Goal: Browse casually: Explore the website without a specific task or goal

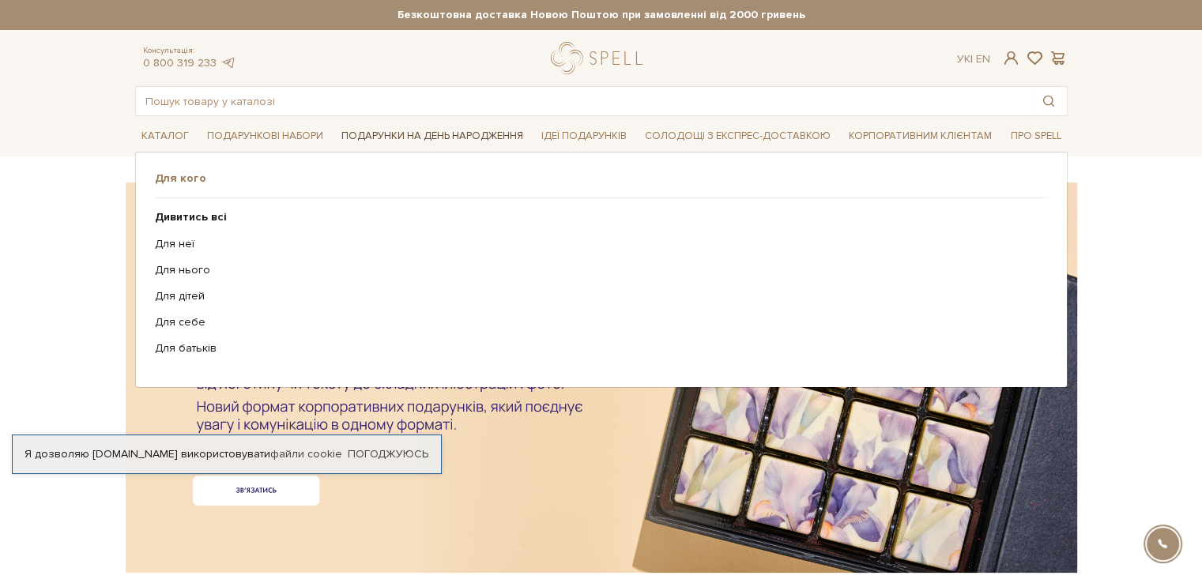
click at [424, 137] on link "Подарунки на День народження" at bounding box center [432, 136] width 194 height 24
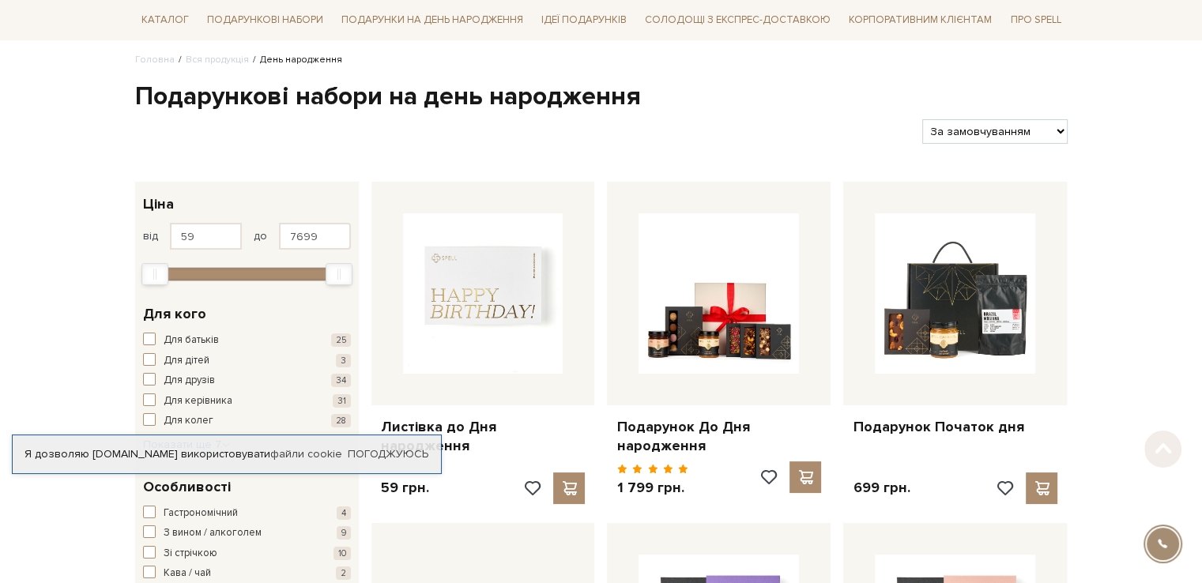
scroll to position [158, 0]
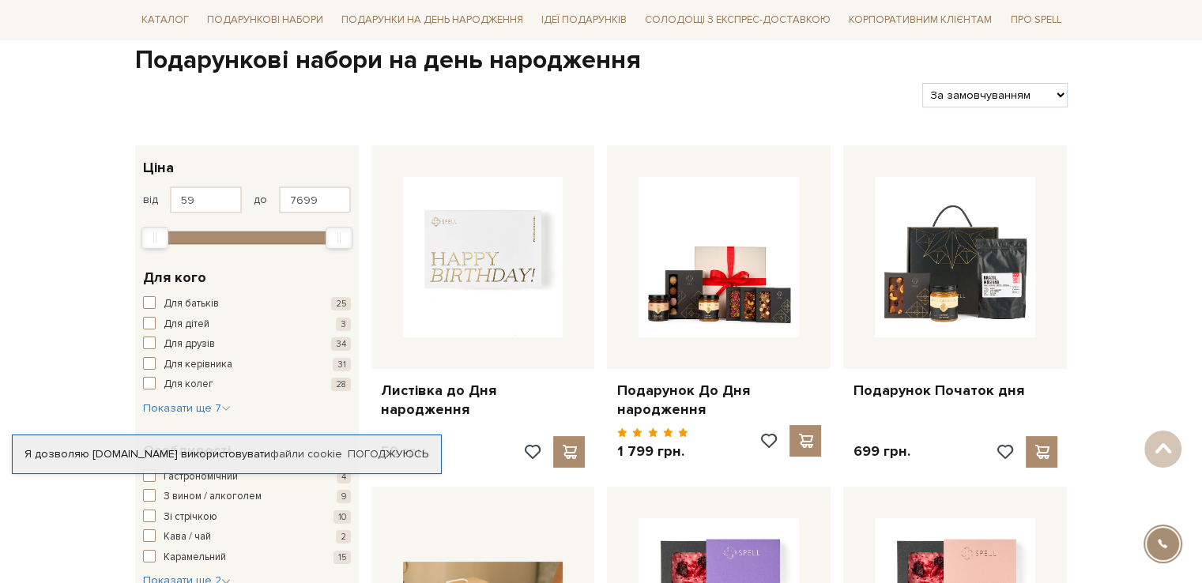
click at [401, 449] on link "Погоджуюсь" at bounding box center [388, 454] width 81 height 14
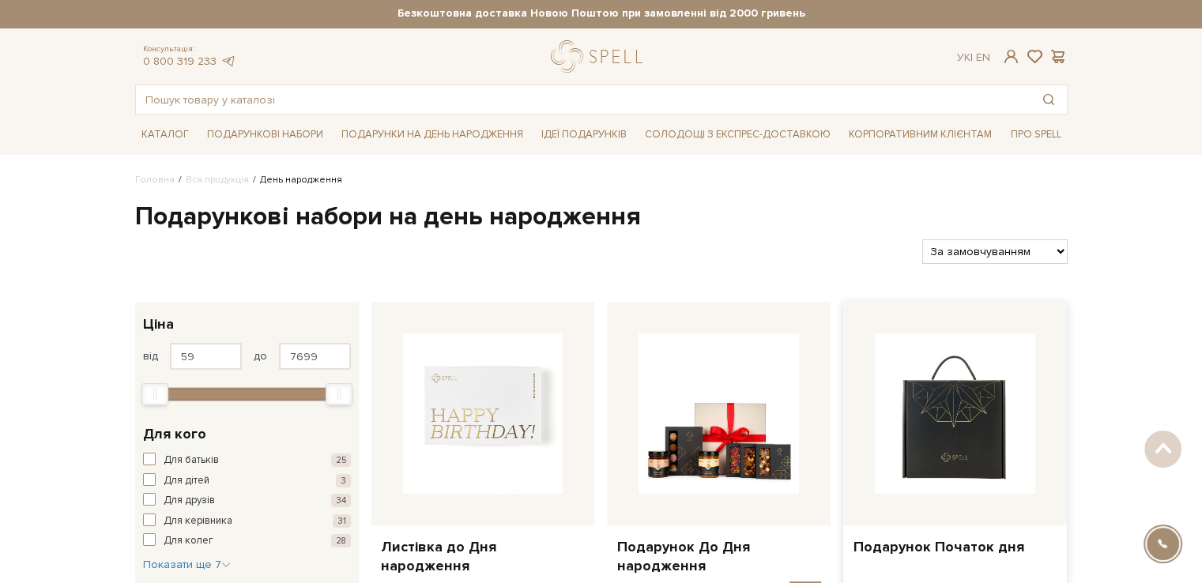
scroll to position [0, 0]
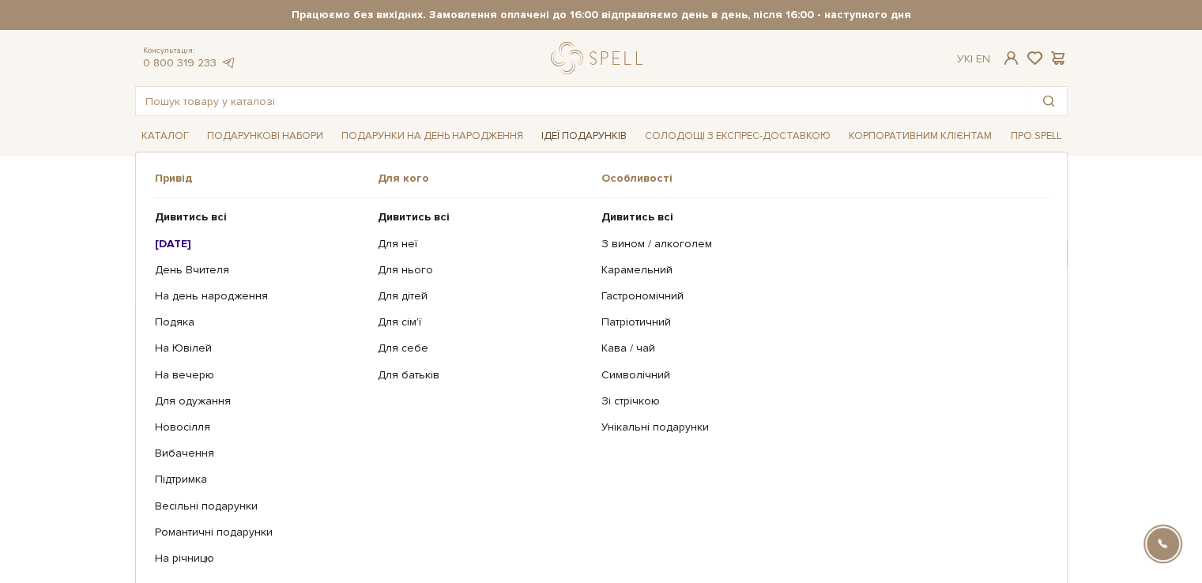
click at [585, 142] on link "Ідеї подарунків" at bounding box center [584, 136] width 98 height 24
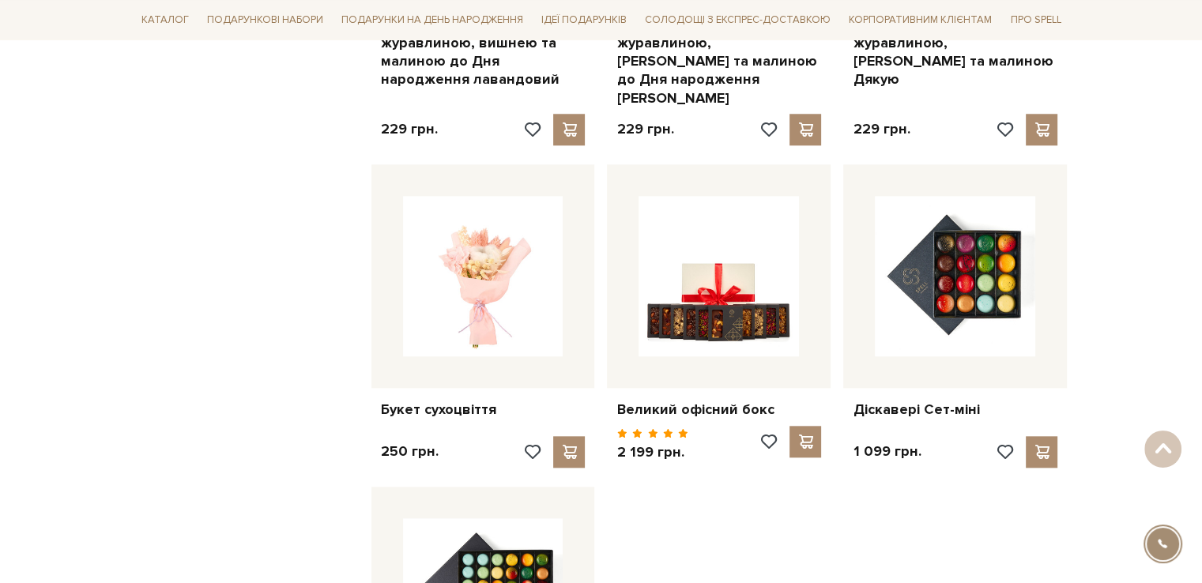
scroll to position [1580, 0]
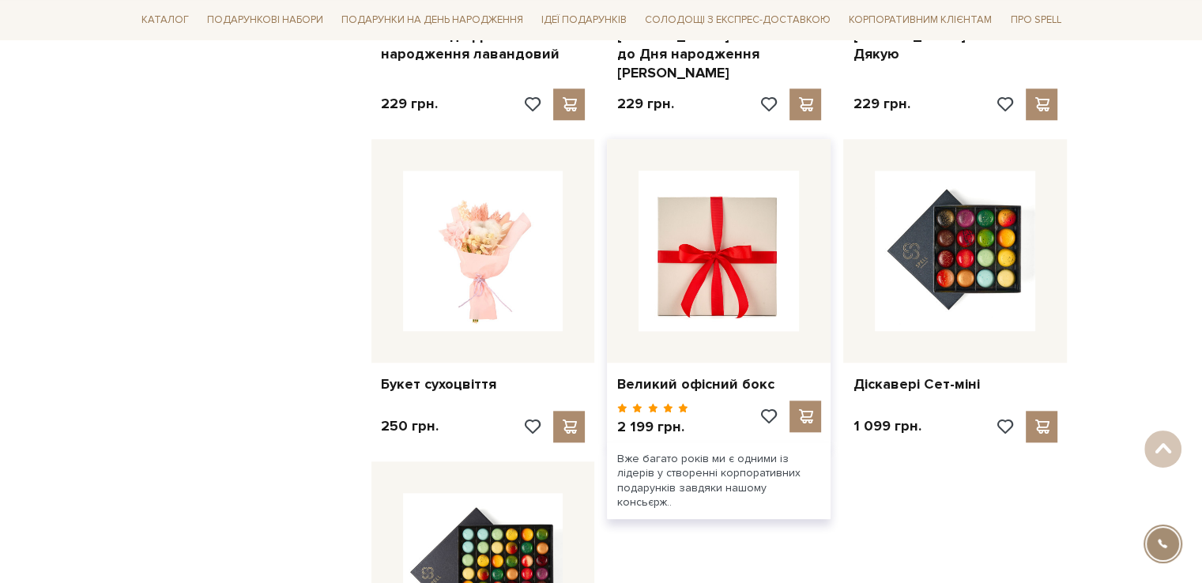
click at [692, 209] on img at bounding box center [718, 251] width 160 height 160
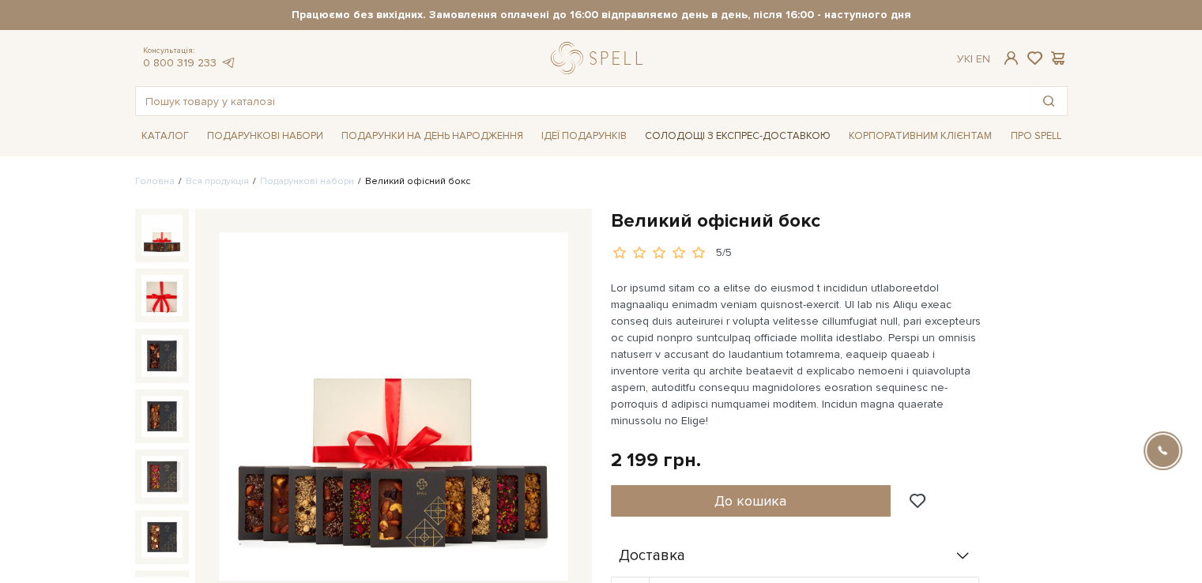
click at [700, 137] on link "Солодощі з експрес-доставкою" at bounding box center [737, 135] width 198 height 27
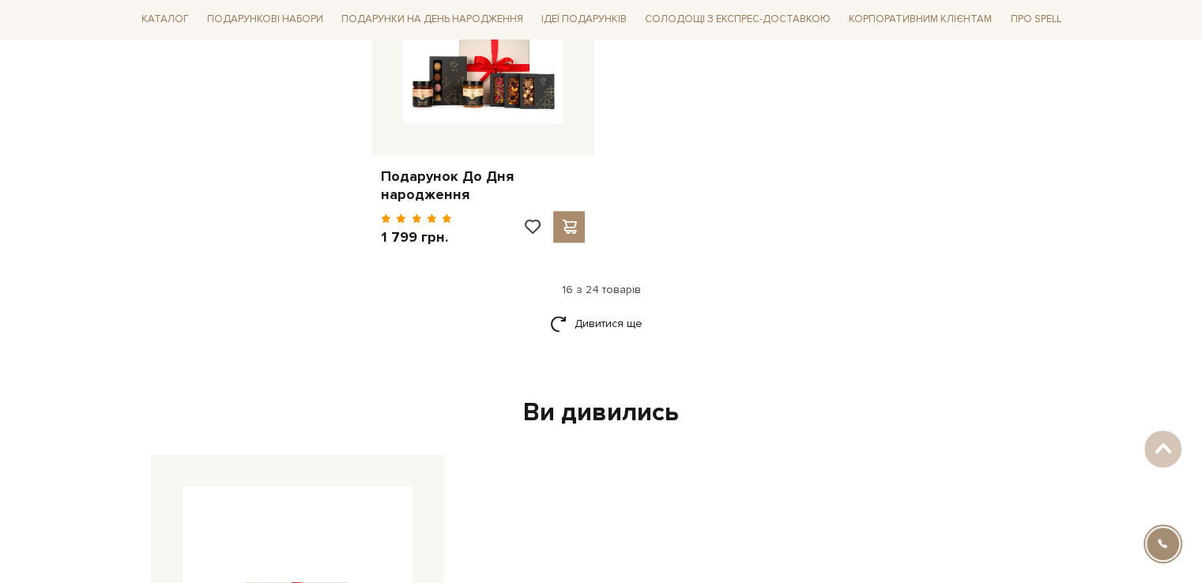
scroll to position [2133, 0]
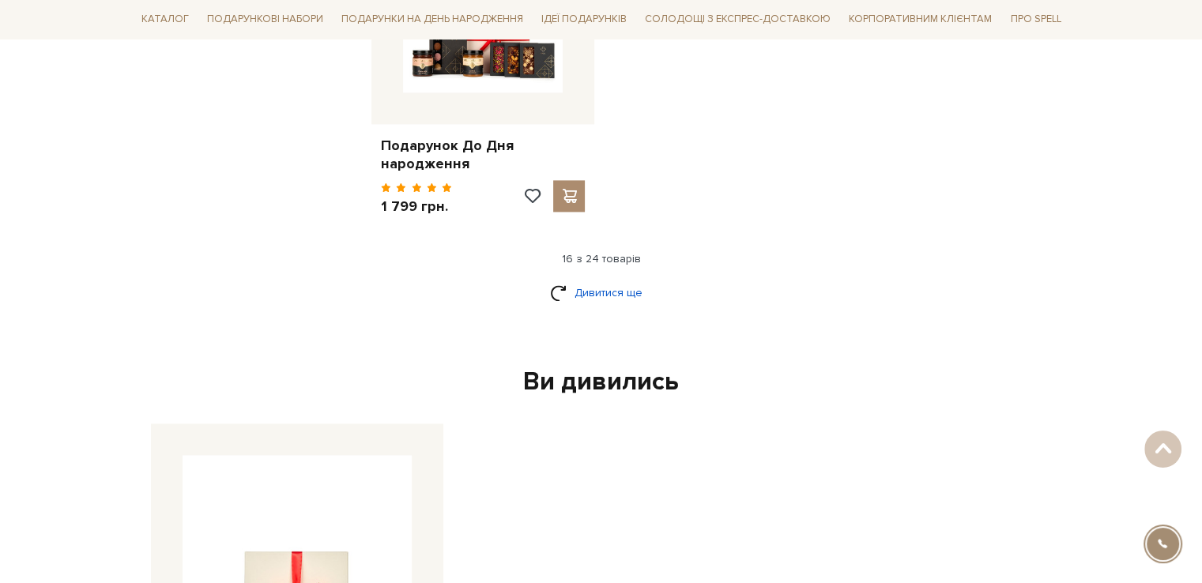
click at [628, 279] on link "Дивитися ще" at bounding box center [601, 293] width 103 height 28
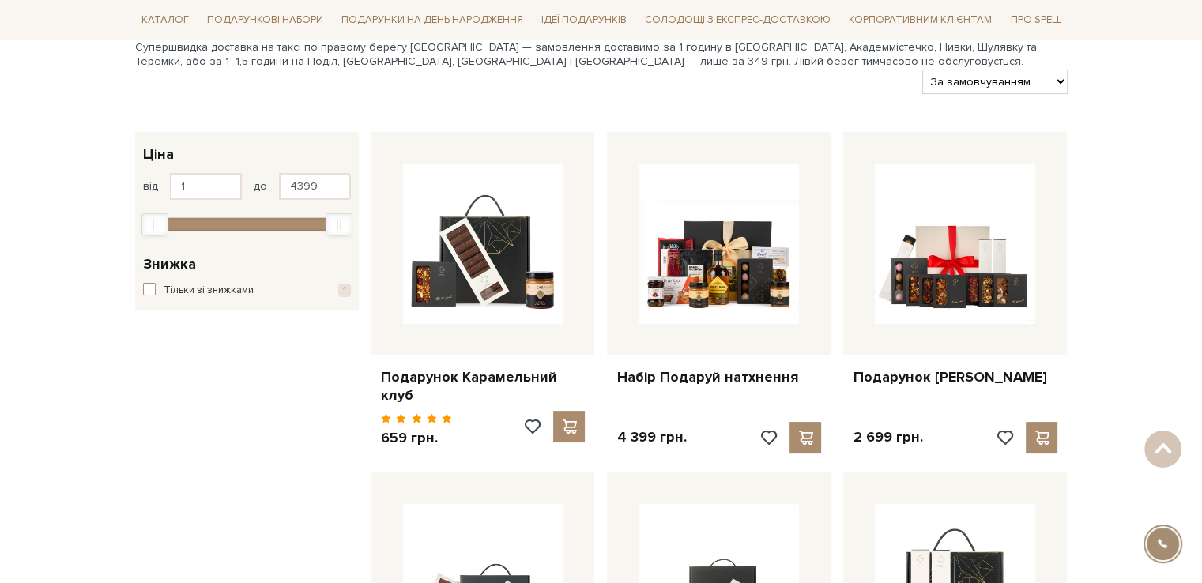
scroll to position [0, 0]
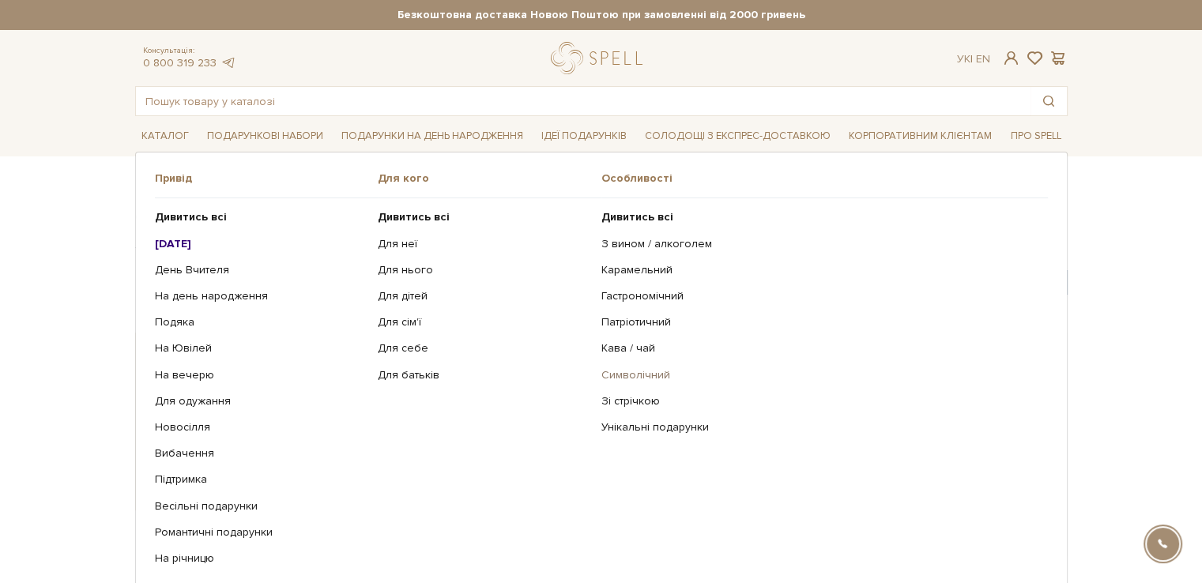
click at [658, 376] on link "Символічний" at bounding box center [818, 375] width 434 height 14
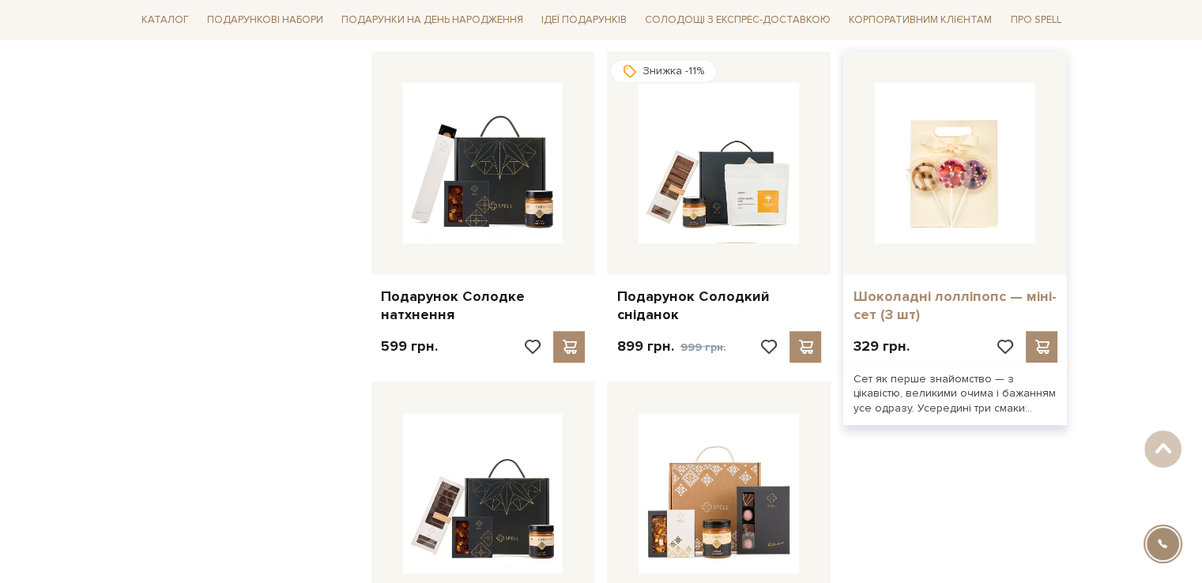
scroll to position [1264, 0]
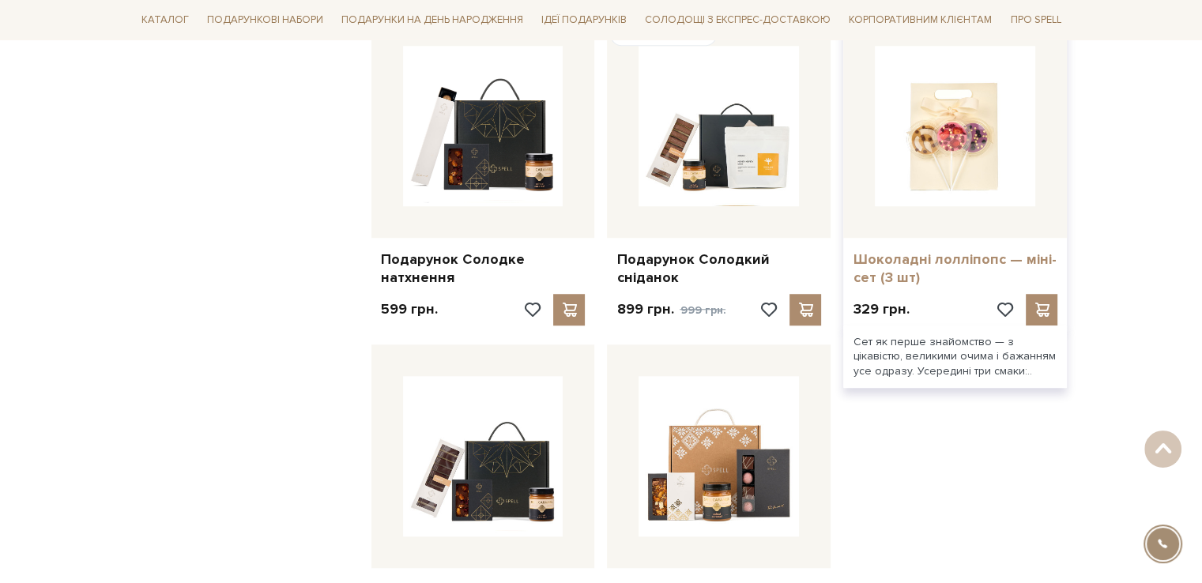
click at [914, 250] on link "Шоколадні лолліпопс — міні-сет (3 шт)" at bounding box center [954, 268] width 205 height 37
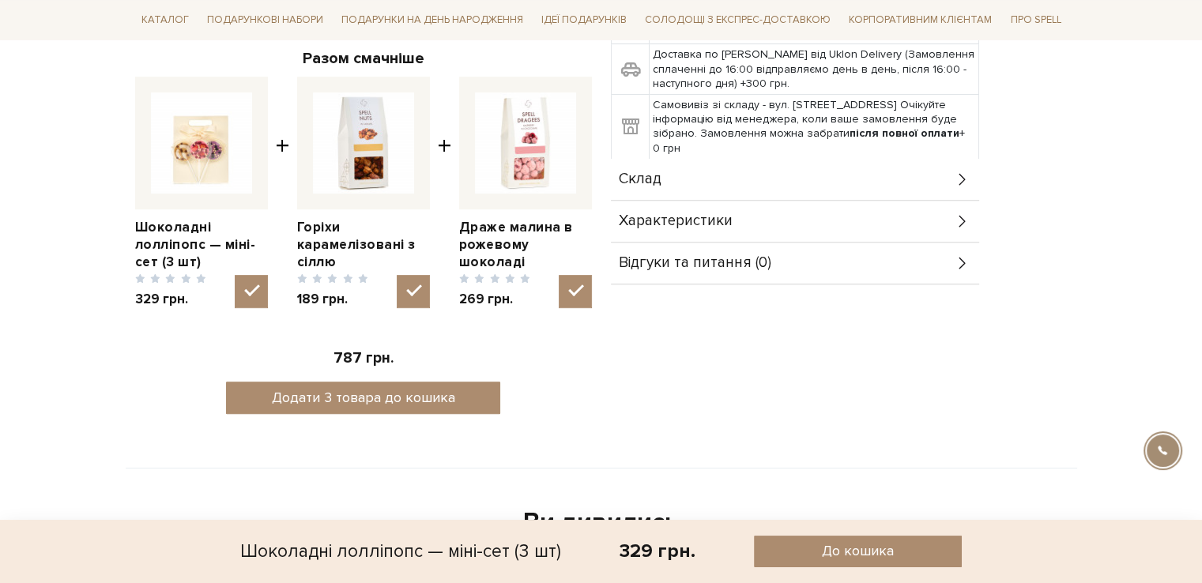
scroll to position [553, 0]
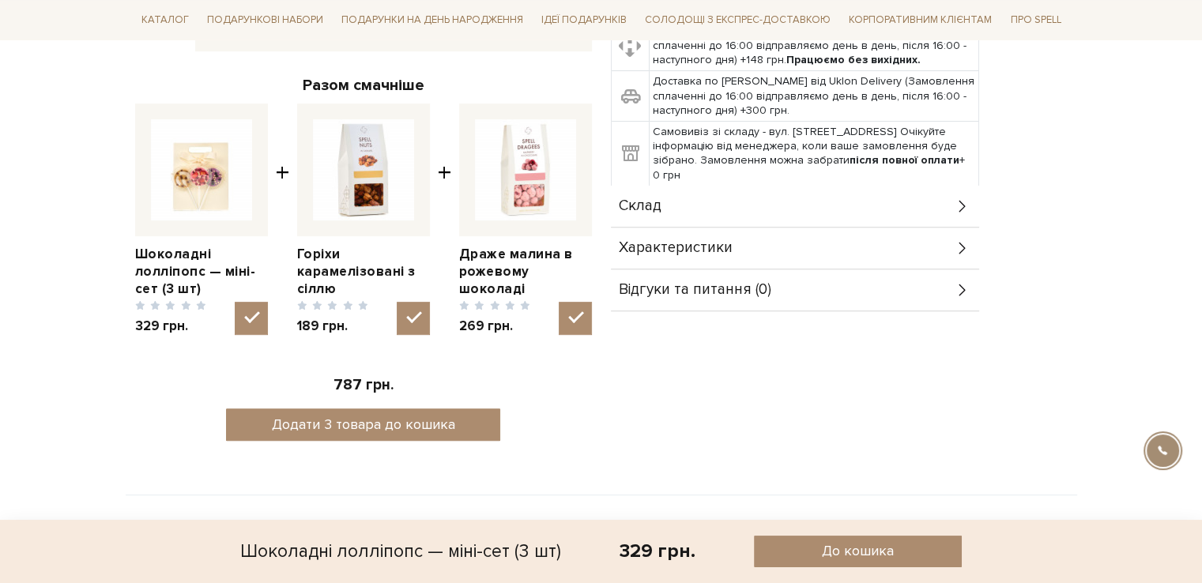
click at [962, 248] on icon at bounding box center [961, 249] width 6 height 12
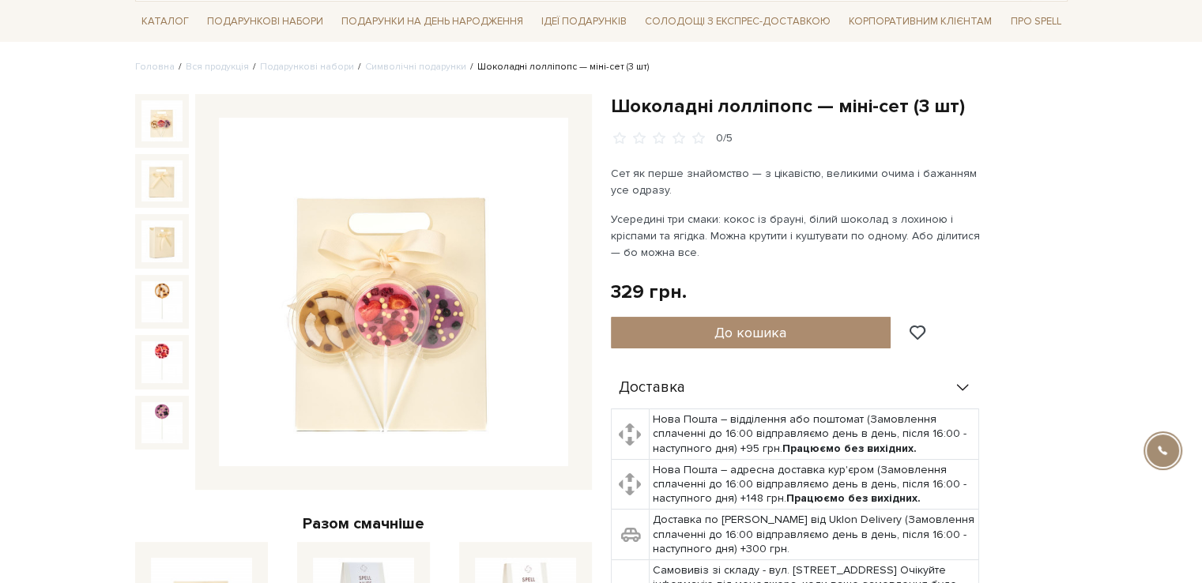
scroll to position [0, 0]
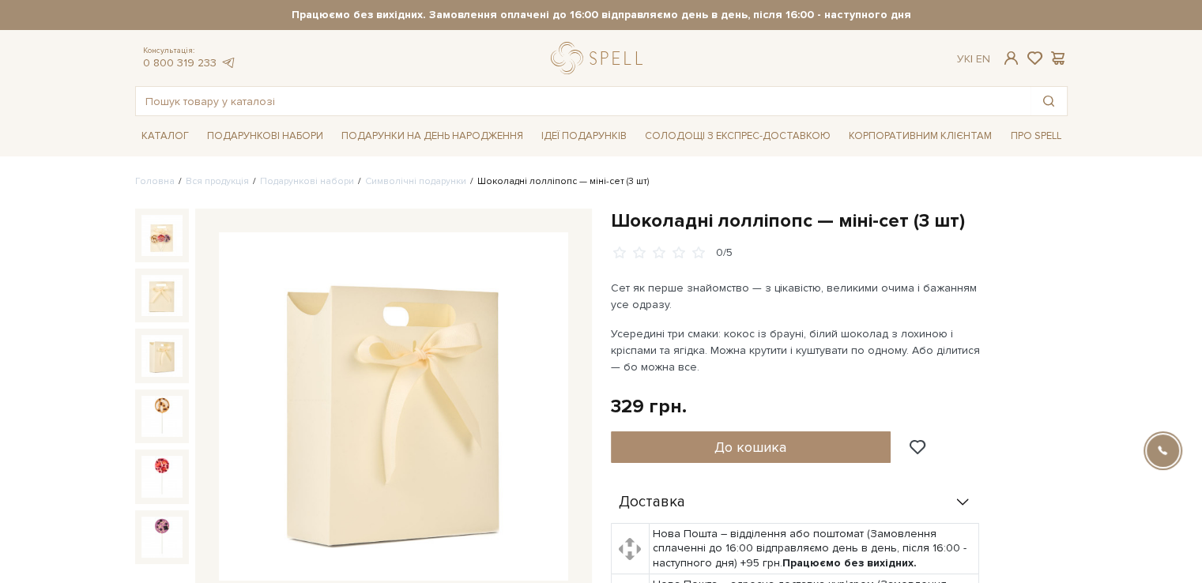
click at [167, 360] on img at bounding box center [161, 355] width 41 height 41
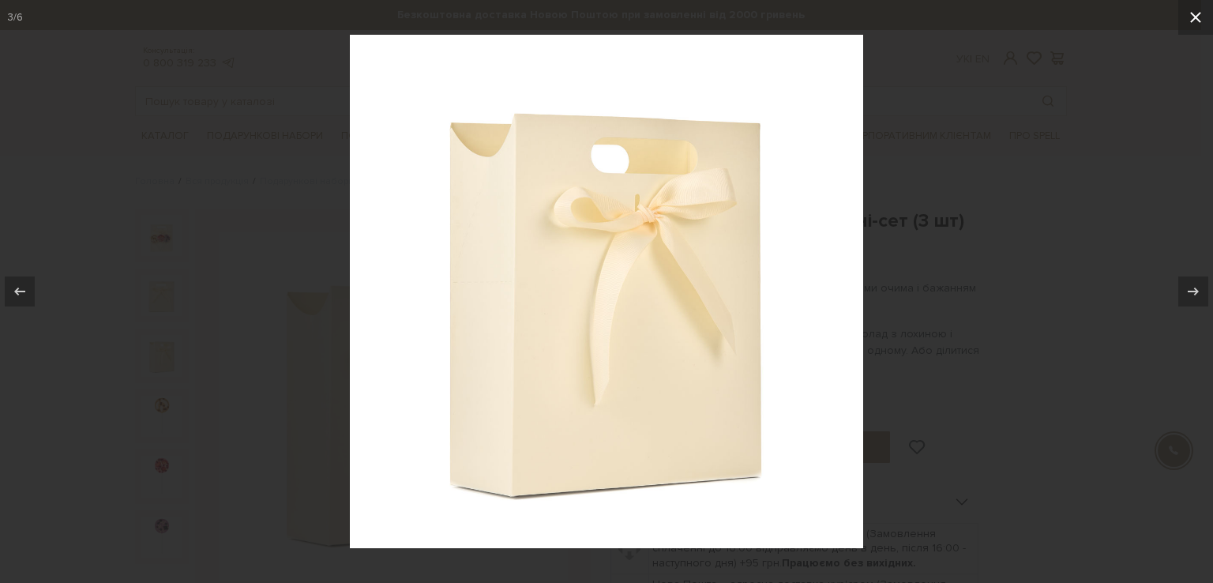
click at [1192, 18] on icon at bounding box center [1196, 17] width 19 height 19
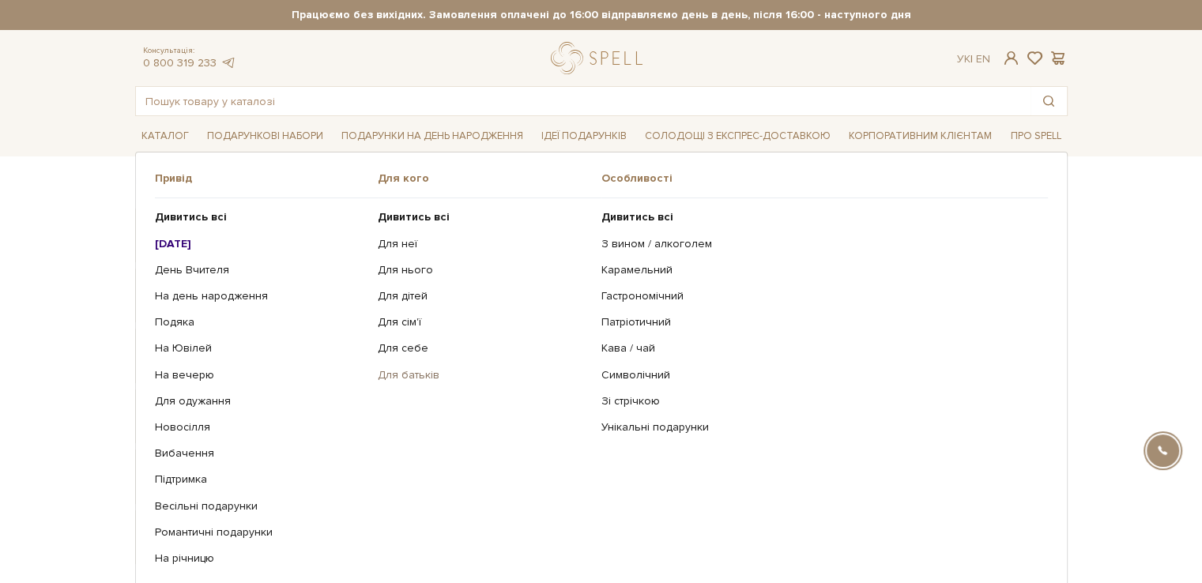
click at [419, 379] on link "Для батьків" at bounding box center [484, 375] width 212 height 14
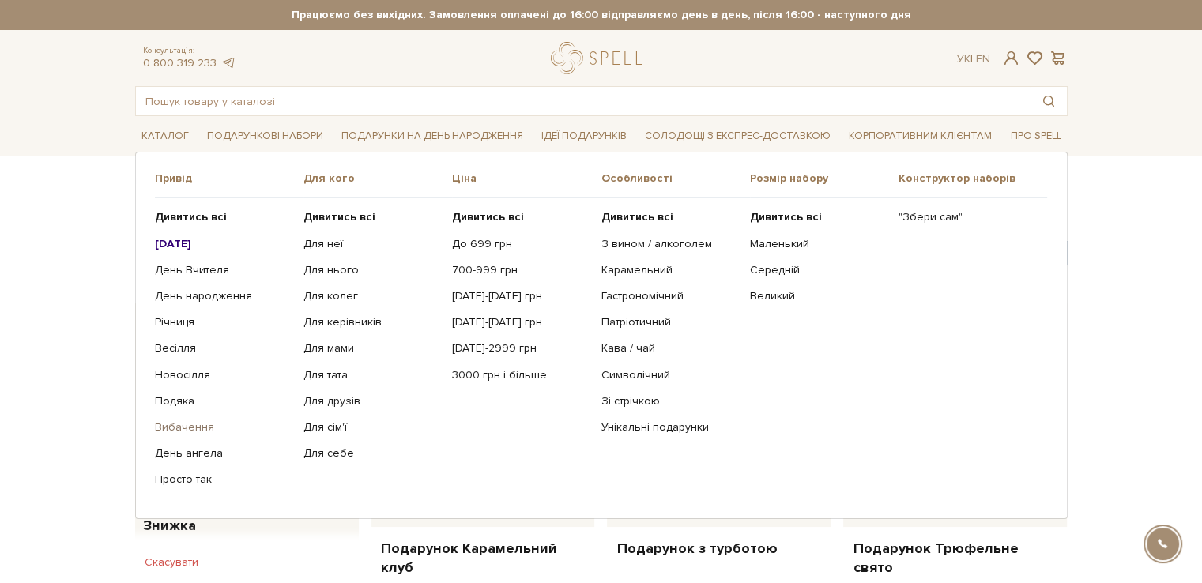
click at [193, 423] on link "Вибачення" at bounding box center [223, 427] width 137 height 14
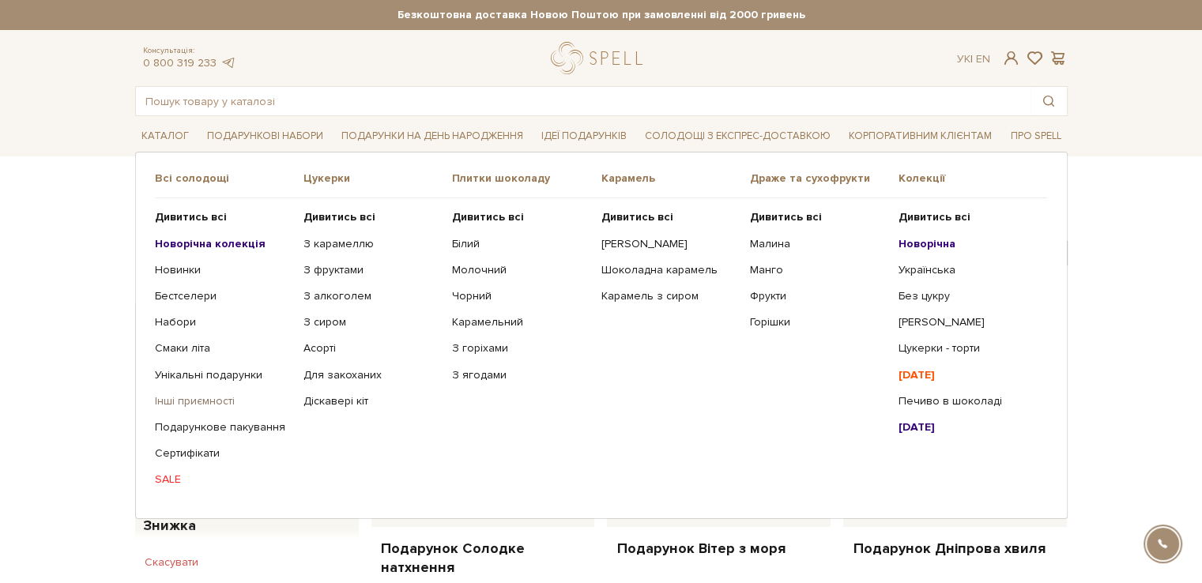
click at [193, 402] on link "Інші приємності" at bounding box center [223, 401] width 137 height 14
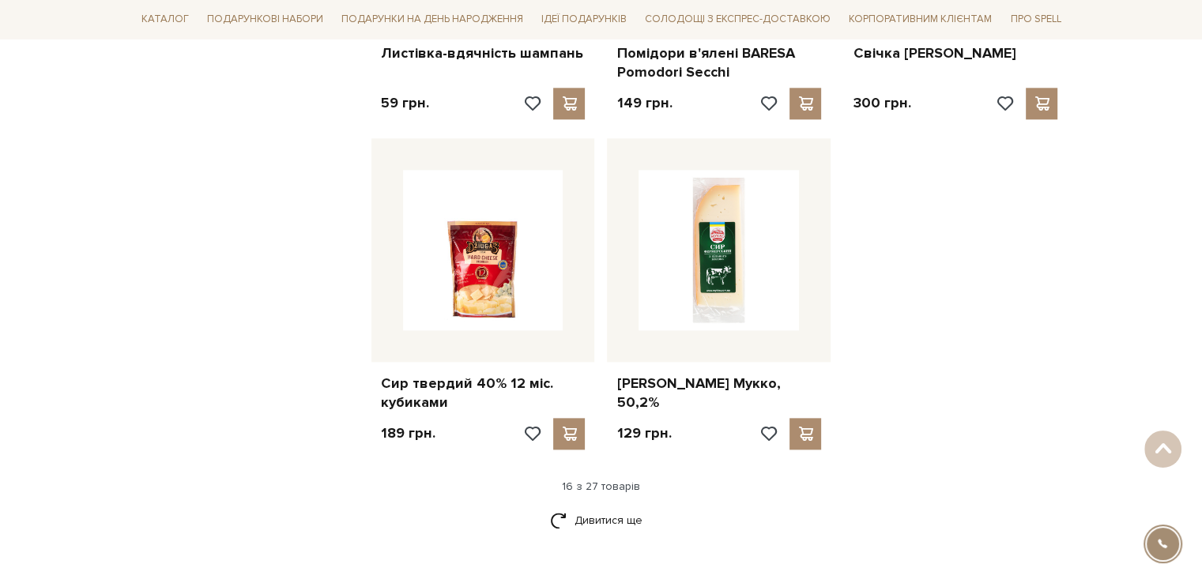
scroll to position [1817, 0]
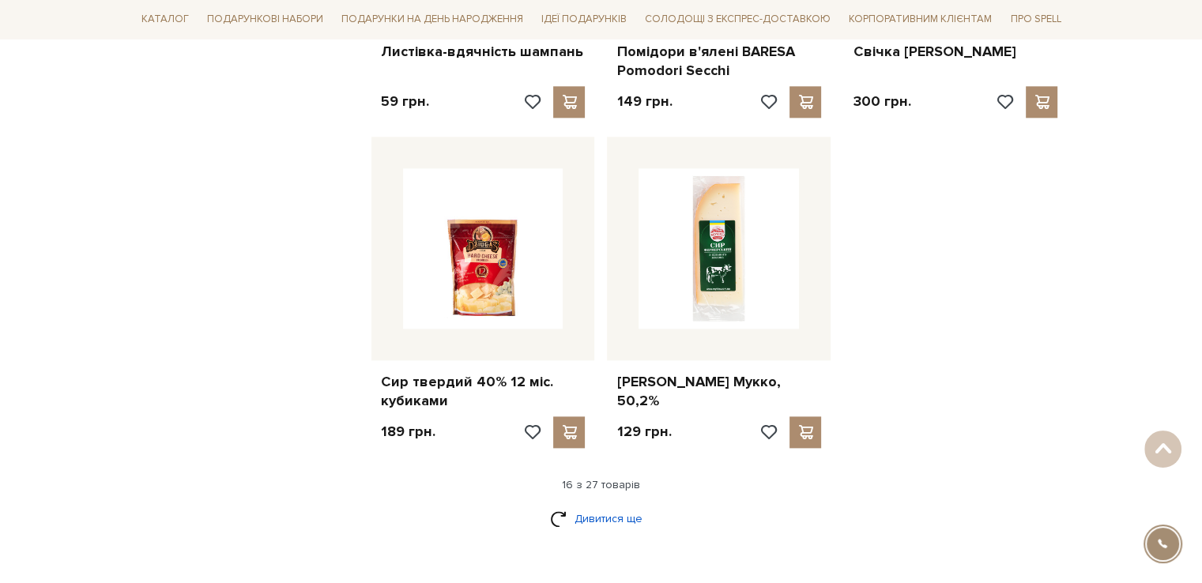
click at [585, 505] on link "Дивитися ще" at bounding box center [601, 519] width 103 height 28
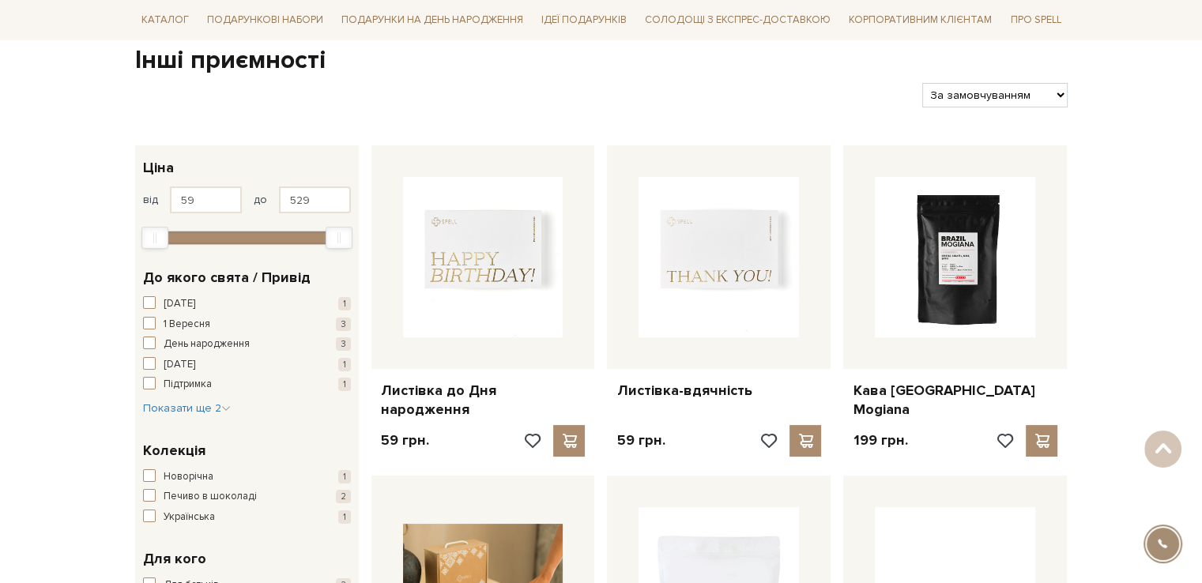
scroll to position [237, 0]
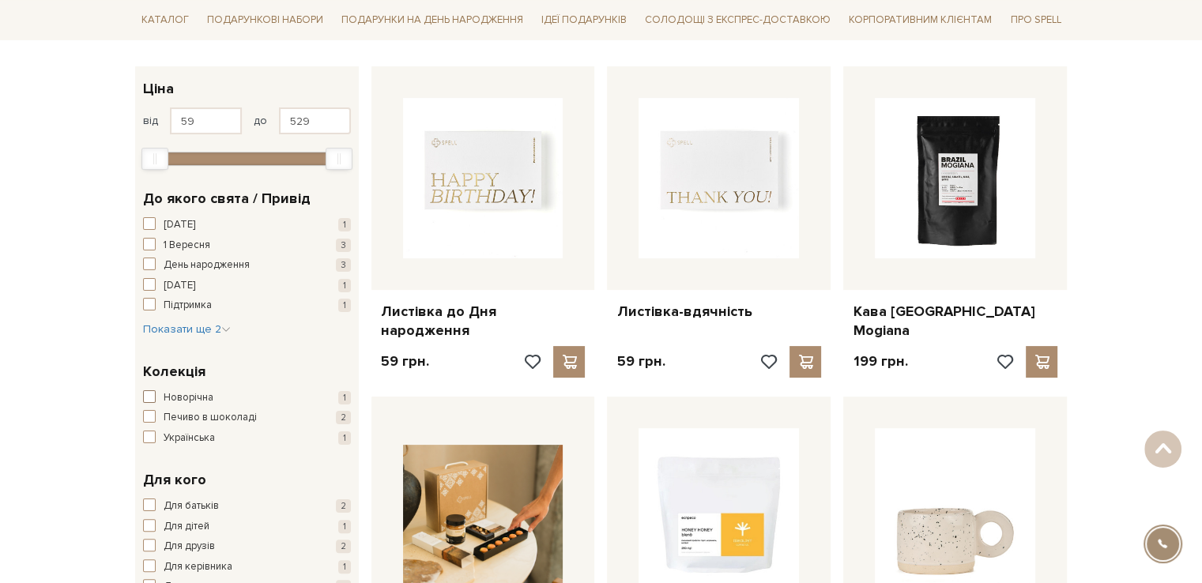
click at [199, 397] on span "Новорічна" at bounding box center [189, 398] width 50 height 16
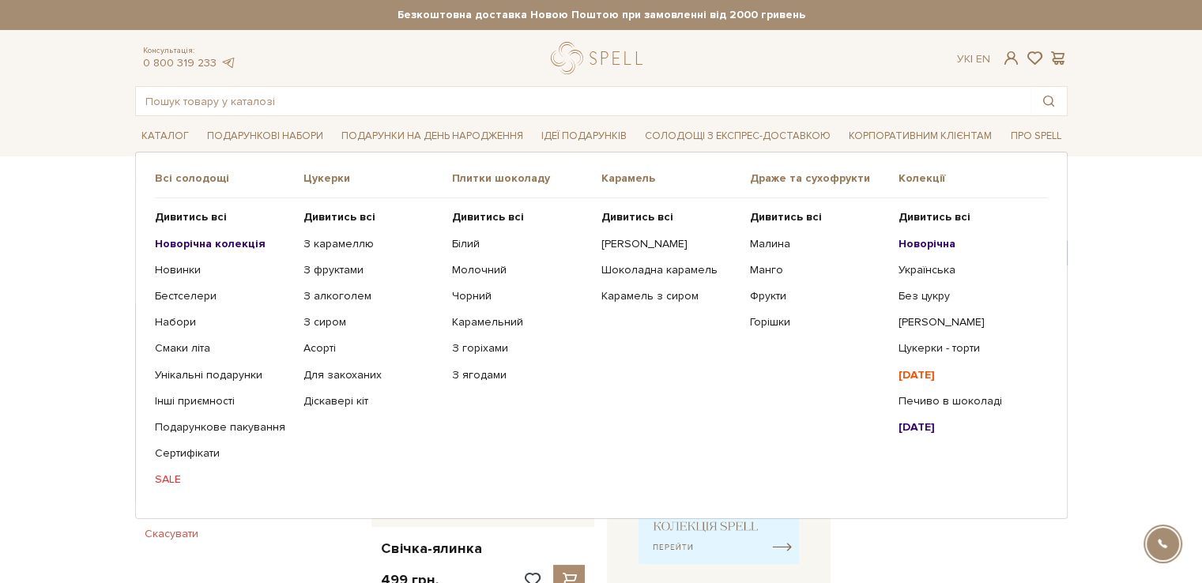
click at [175, 244] on b "Новорічна колекція" at bounding box center [210, 243] width 111 height 13
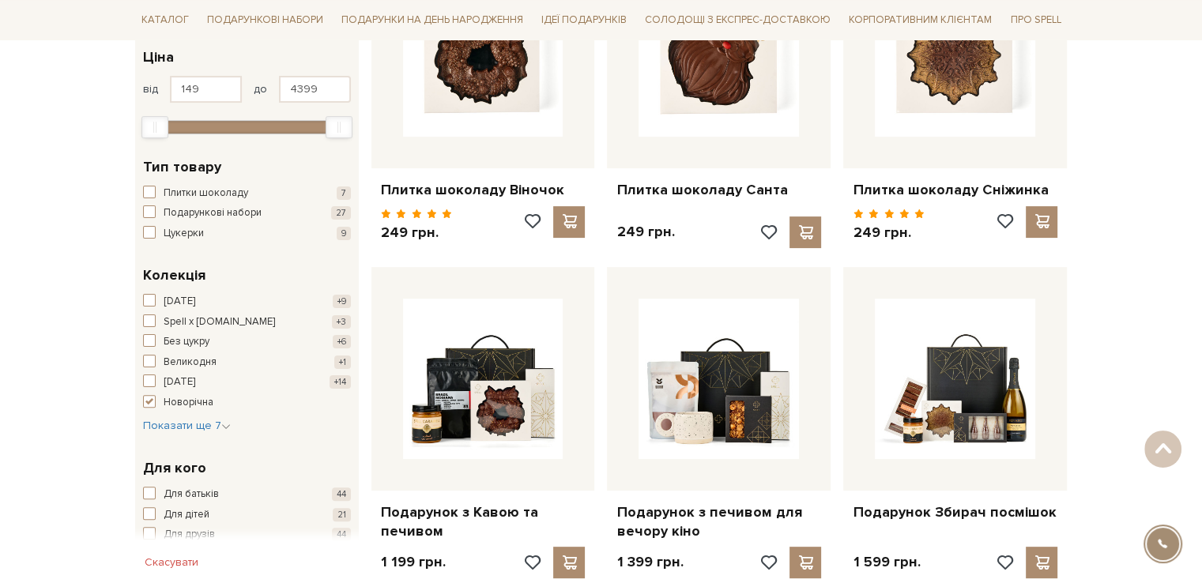
scroll to position [395, 0]
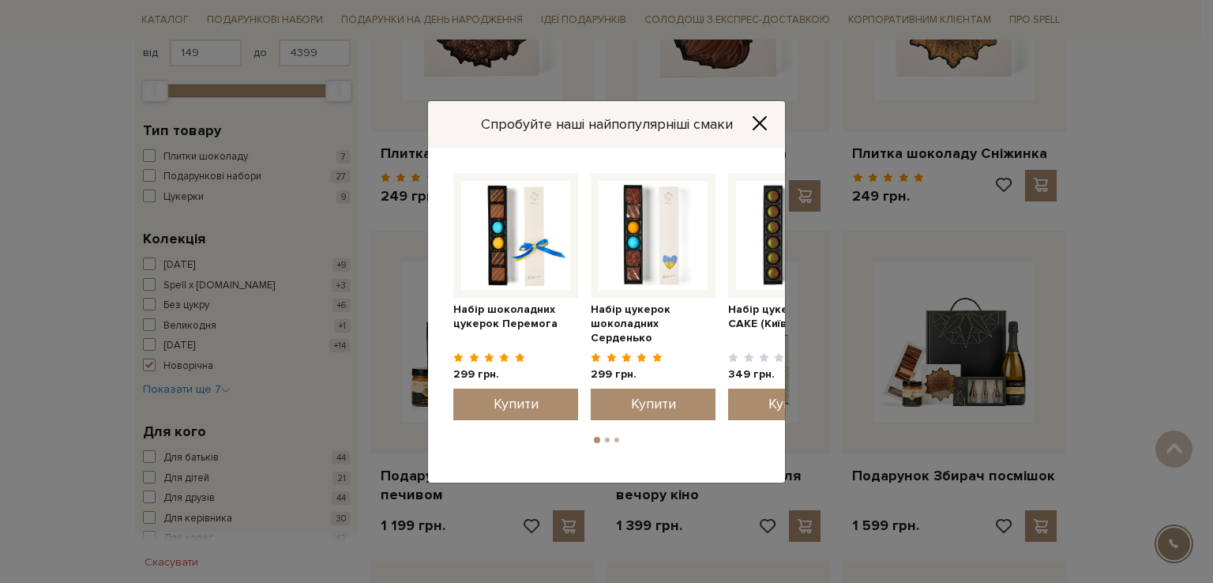
click at [762, 122] on icon "Close" at bounding box center [760, 123] width 16 height 16
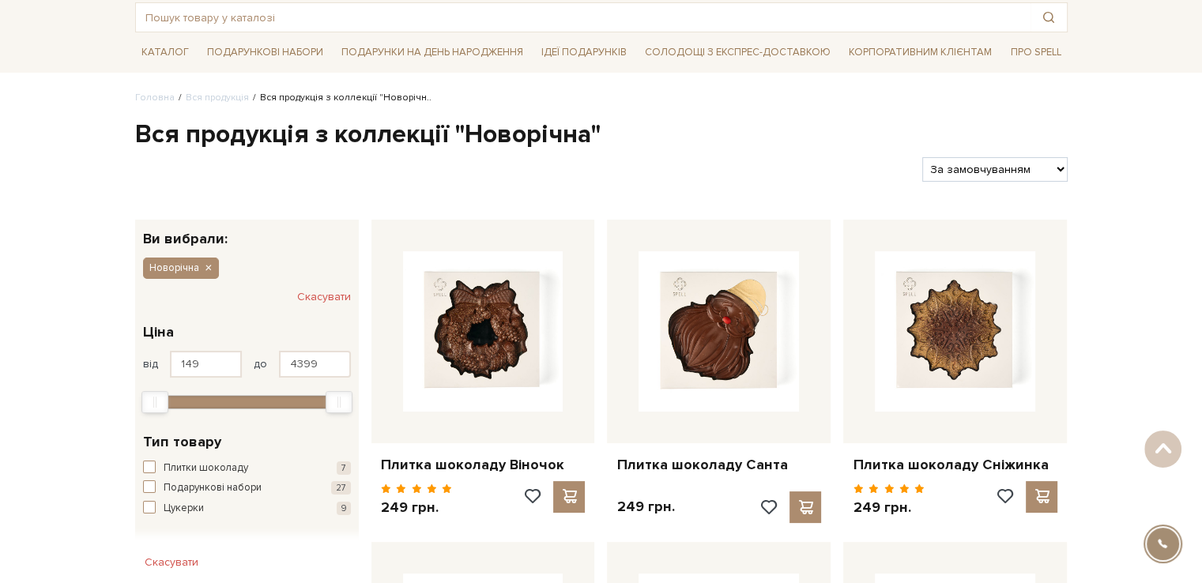
scroll to position [0, 0]
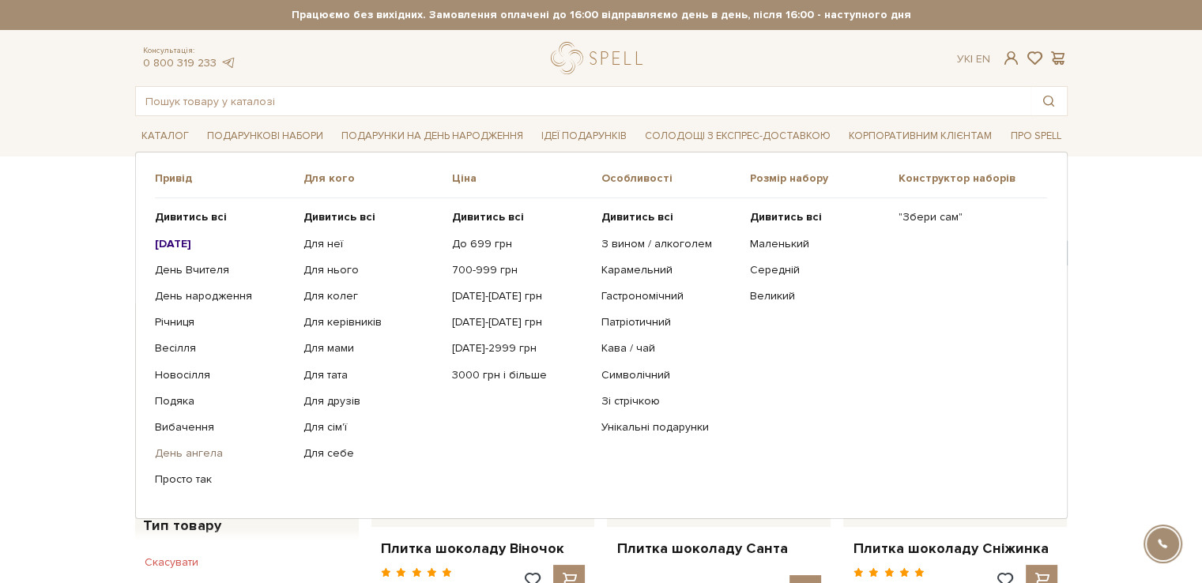
click at [199, 450] on link "День ангела" at bounding box center [223, 453] width 137 height 14
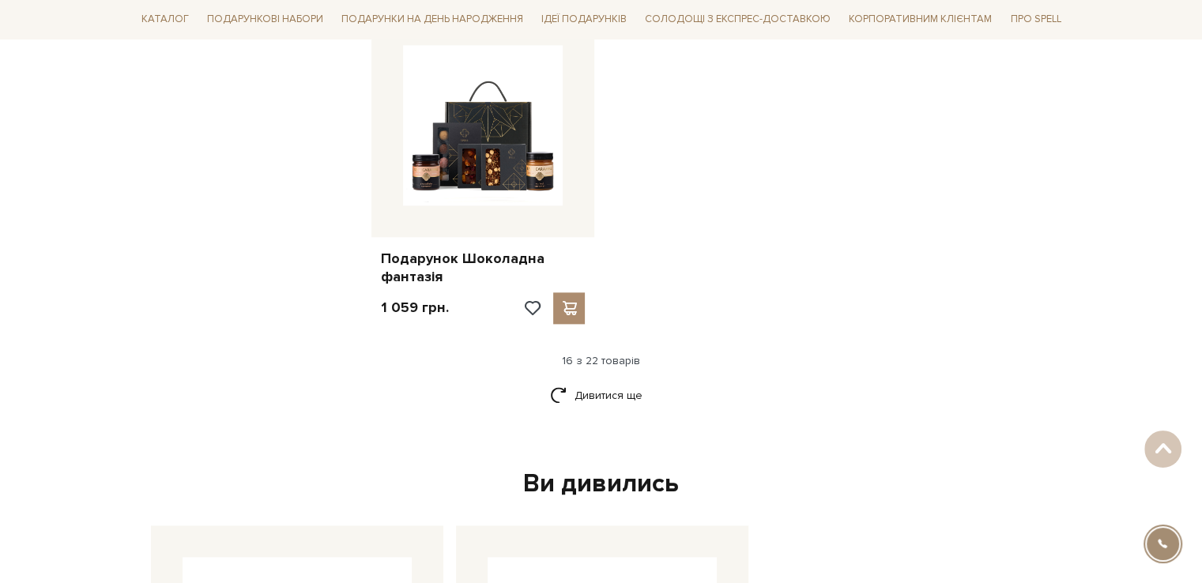
scroll to position [1975, 0]
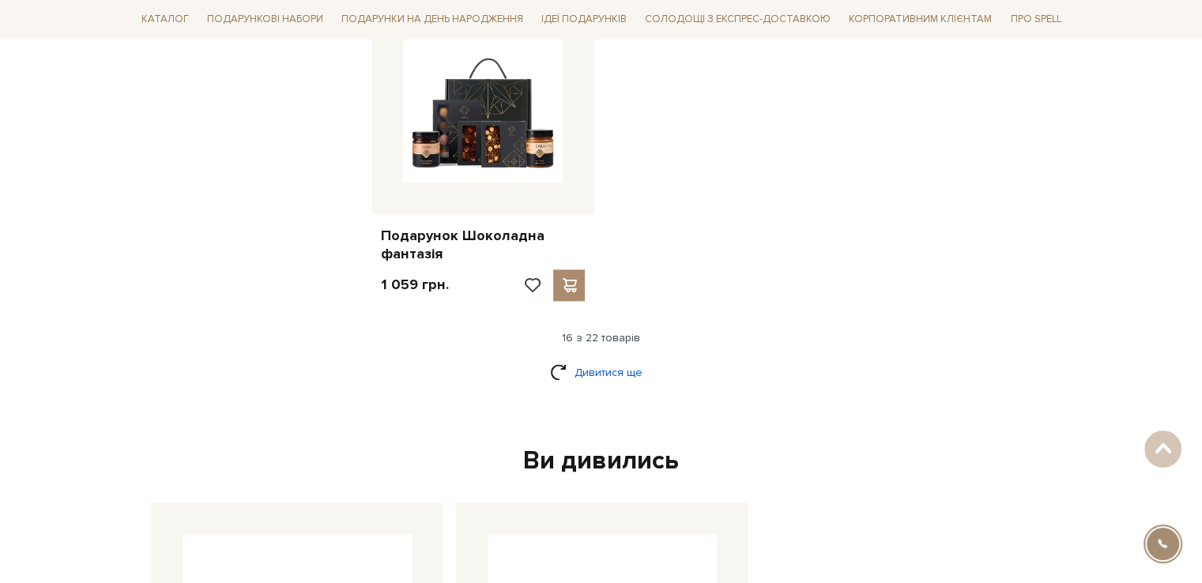
click at [626, 359] on link "Дивитися ще" at bounding box center [601, 373] width 103 height 28
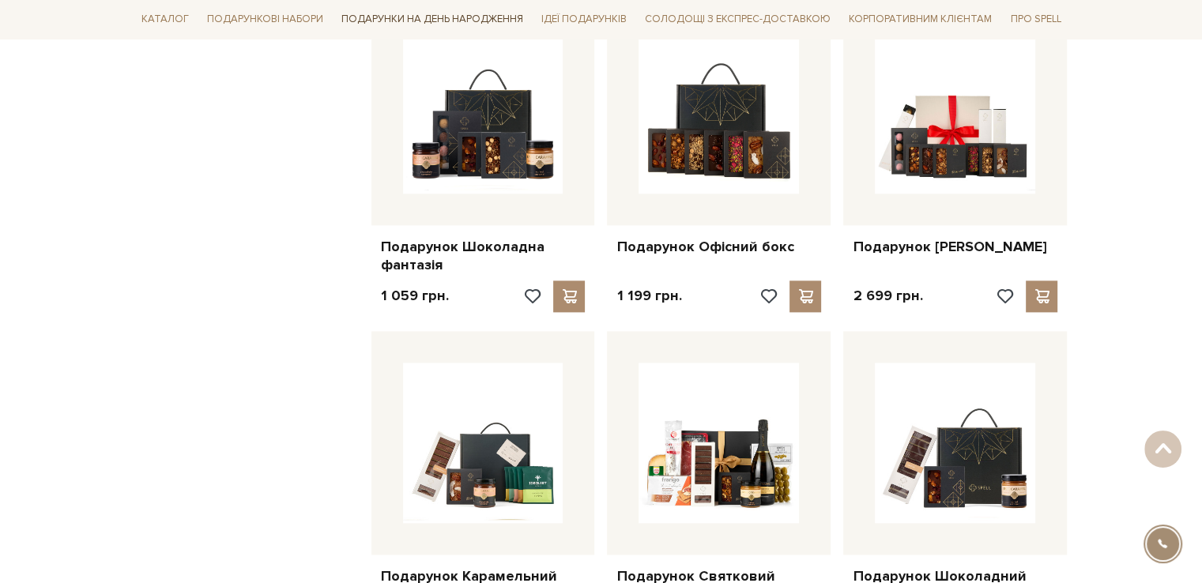
scroll to position [1896, 0]
